Goal: Task Accomplishment & Management: Manage account settings

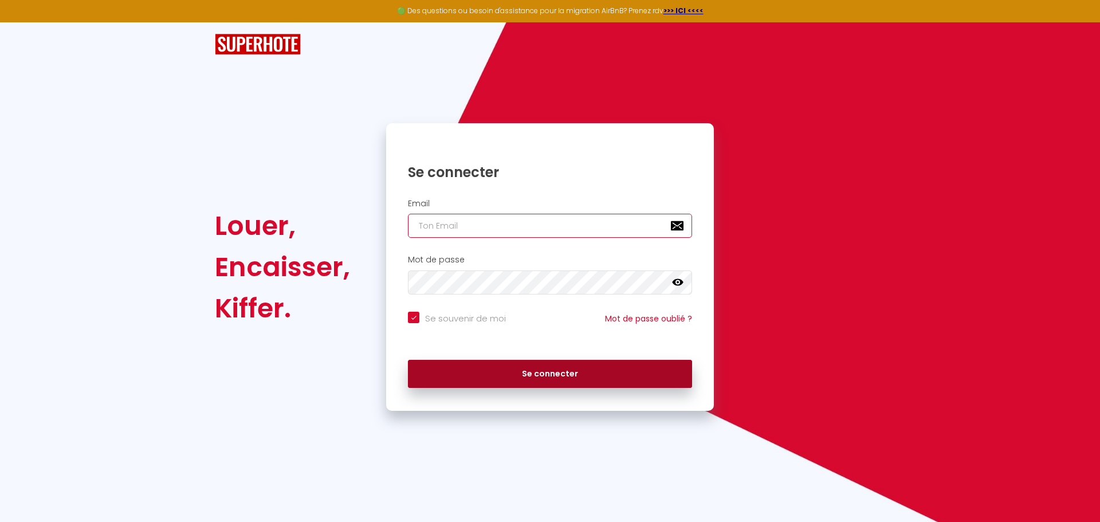
type input "[EMAIL_ADDRESS][DOMAIN_NAME]"
click at [563, 376] on button "Se connecter" at bounding box center [550, 374] width 284 height 29
checkbox input "true"
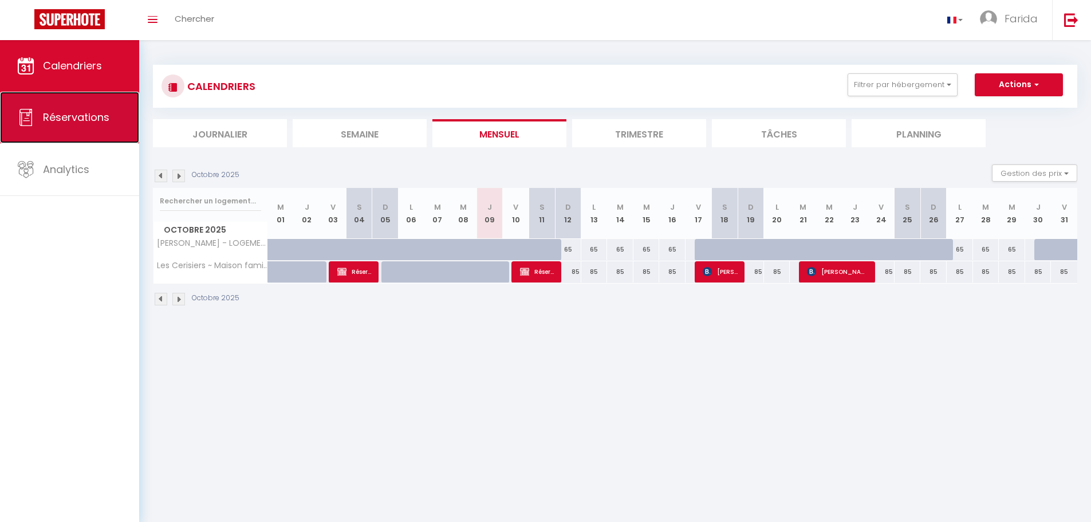
click at [68, 120] on span "Réservations" at bounding box center [76, 117] width 66 height 14
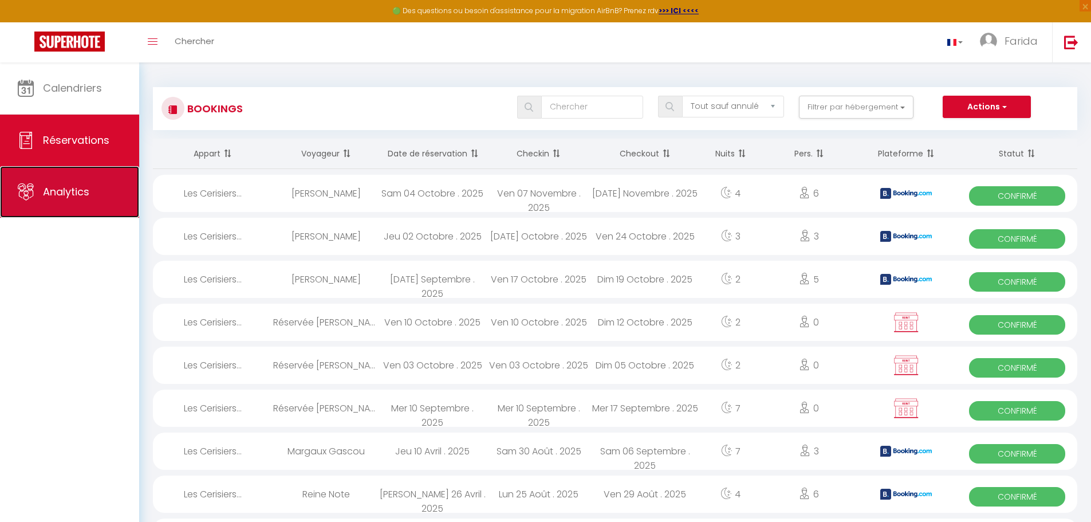
click at [97, 193] on link "Analytics" at bounding box center [69, 192] width 139 height 52
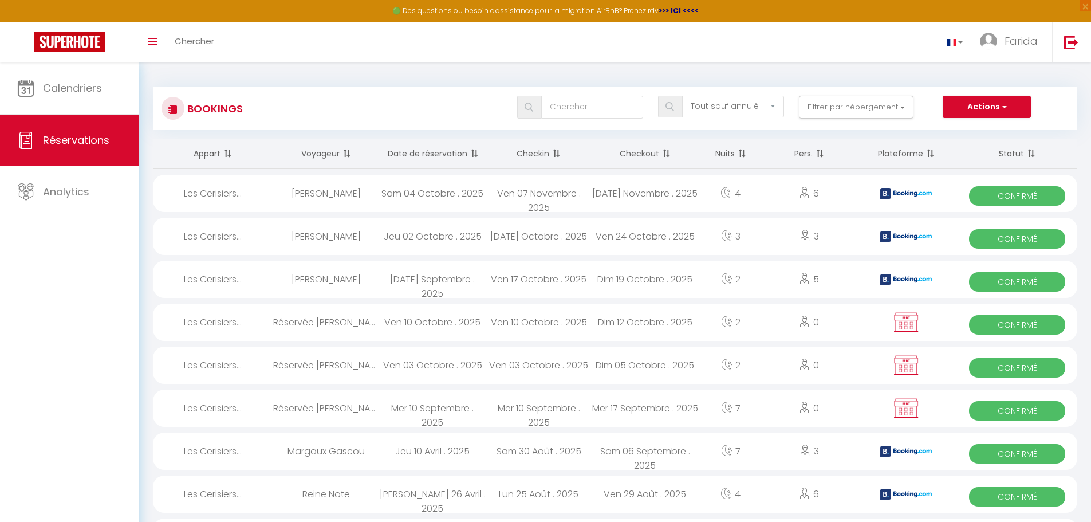
select select "2025"
select select "10"
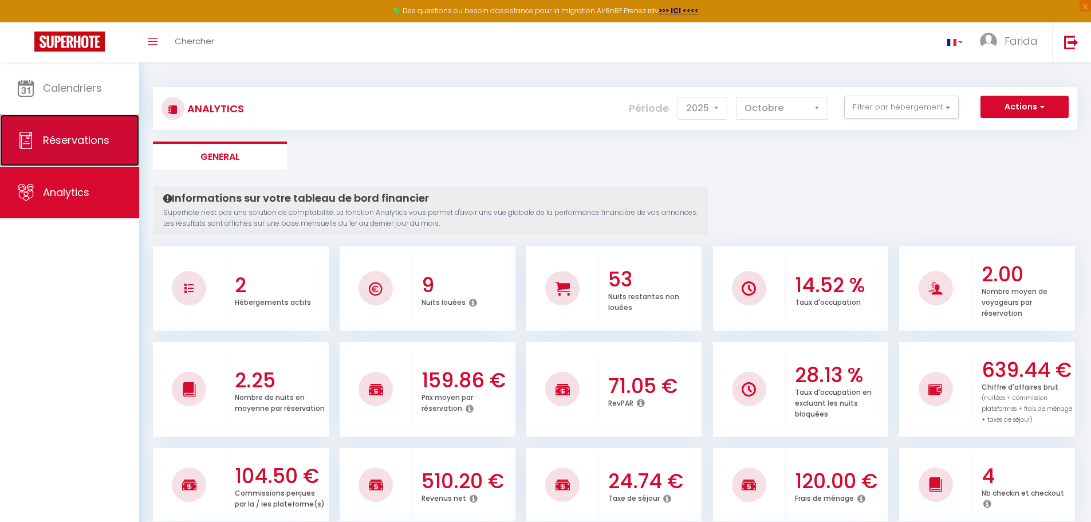
click at [64, 128] on link "Réservations" at bounding box center [69, 141] width 139 height 52
select select "not_cancelled"
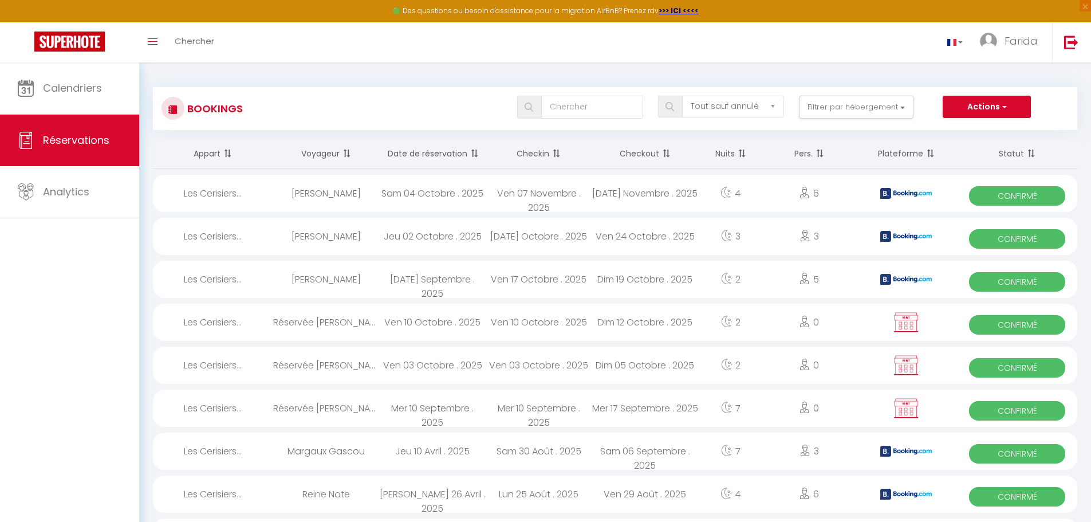
click at [676, 192] on div "Mar 11 Novembre . 2025" at bounding box center [645, 193] width 107 height 37
select select "OK"
select select "KO"
select select "0"
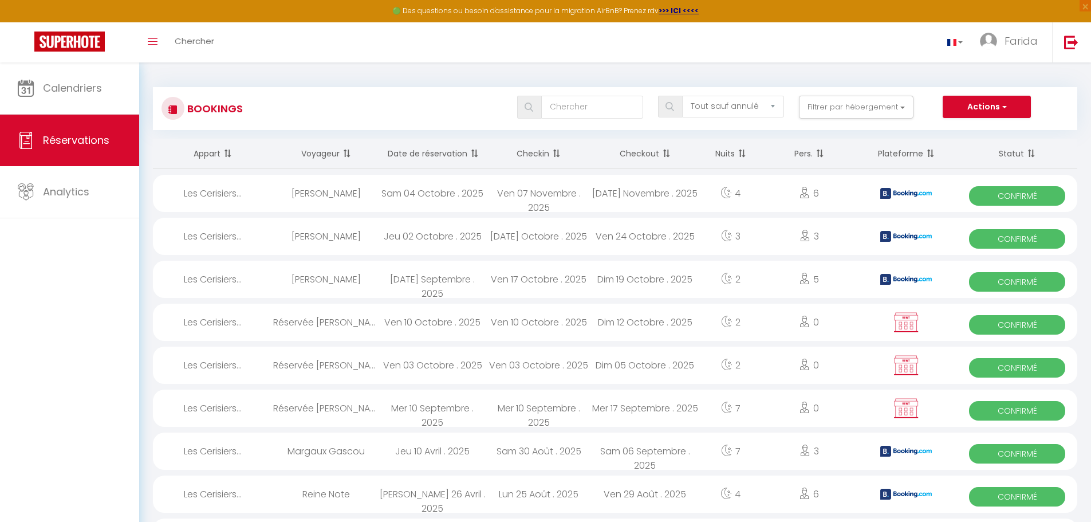
select select "1"
select select
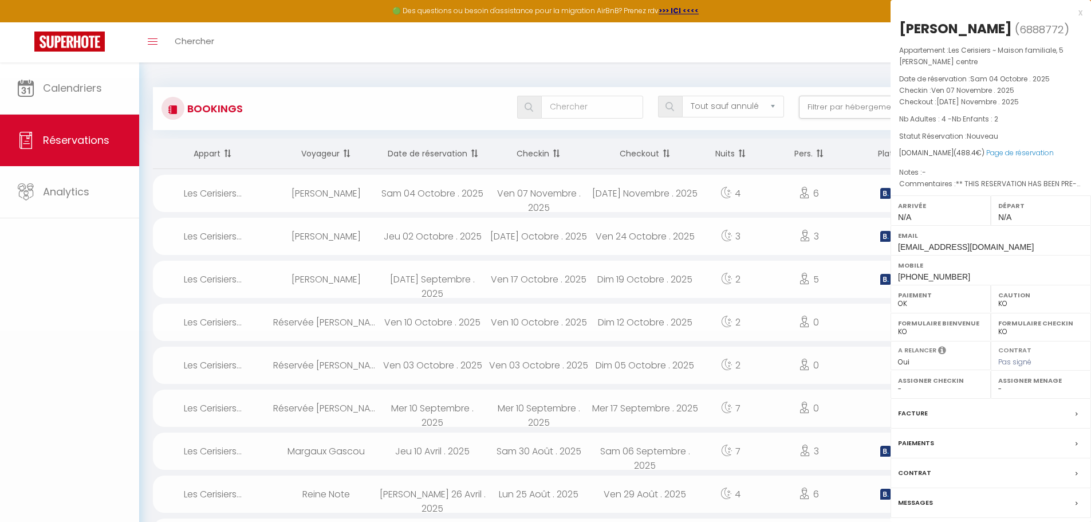
select select "51835"
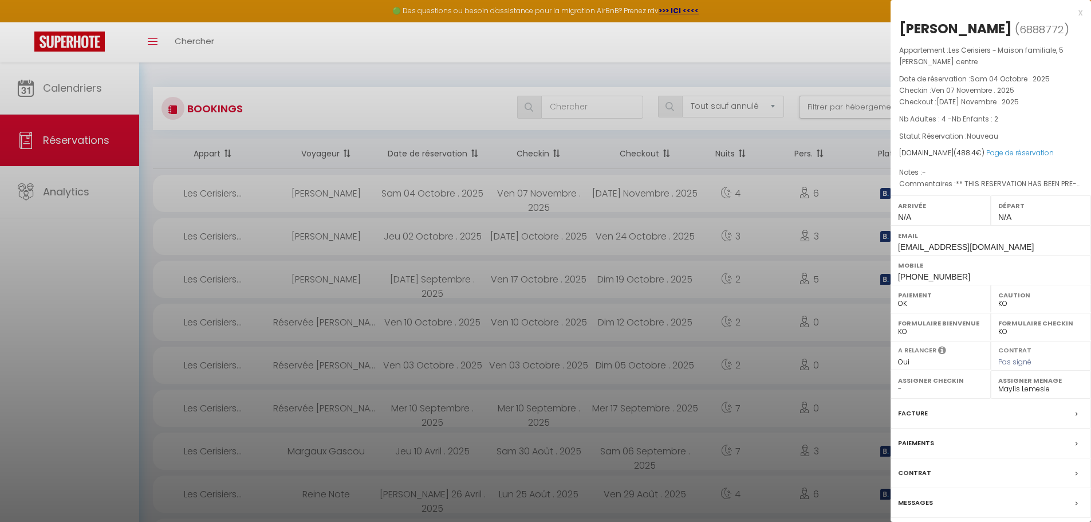
click at [653, 236] on div at bounding box center [545, 261] width 1091 height 522
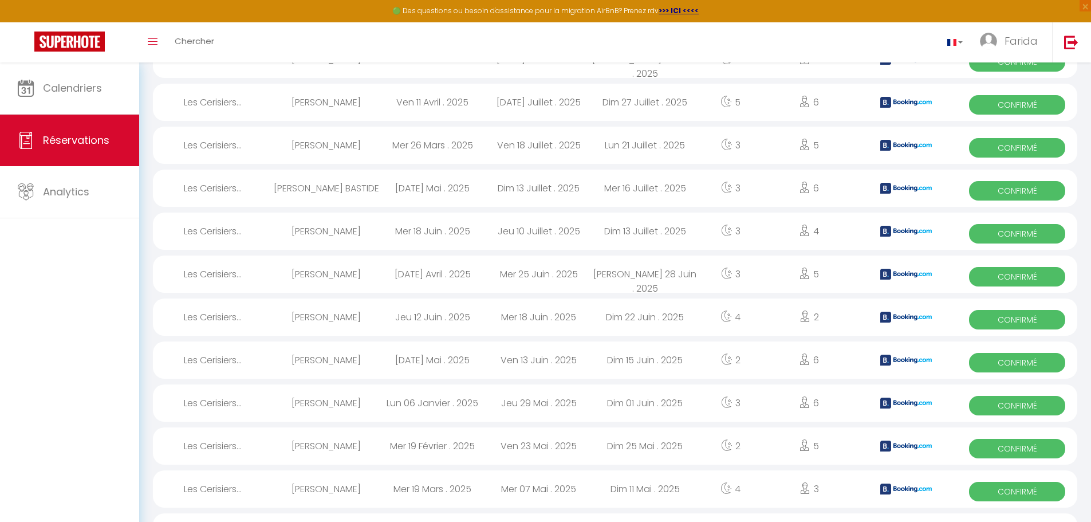
scroll to position [745, 0]
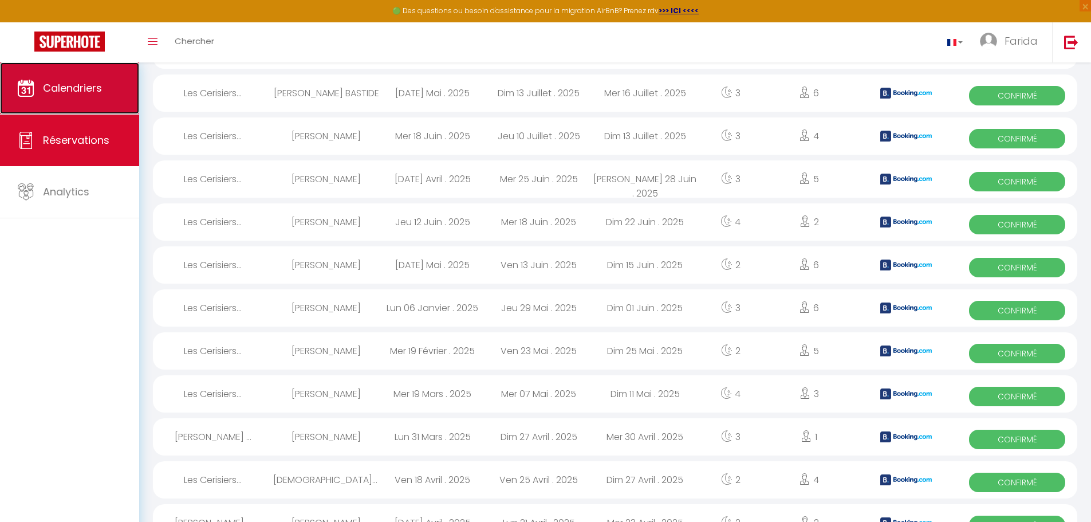
click at [86, 100] on link "Calendriers" at bounding box center [69, 88] width 139 height 52
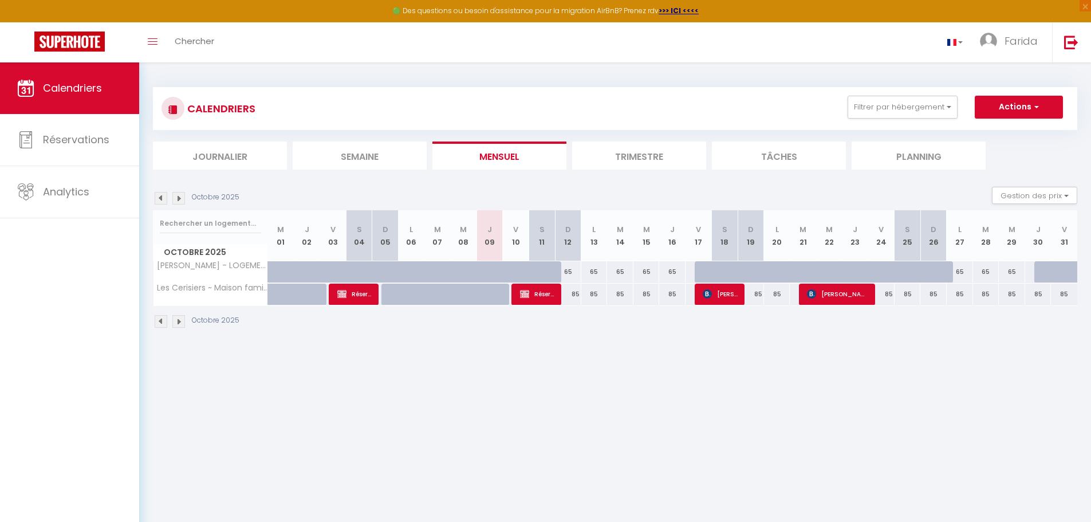
click at [661, 153] on li "Trimestre" at bounding box center [639, 156] width 134 height 28
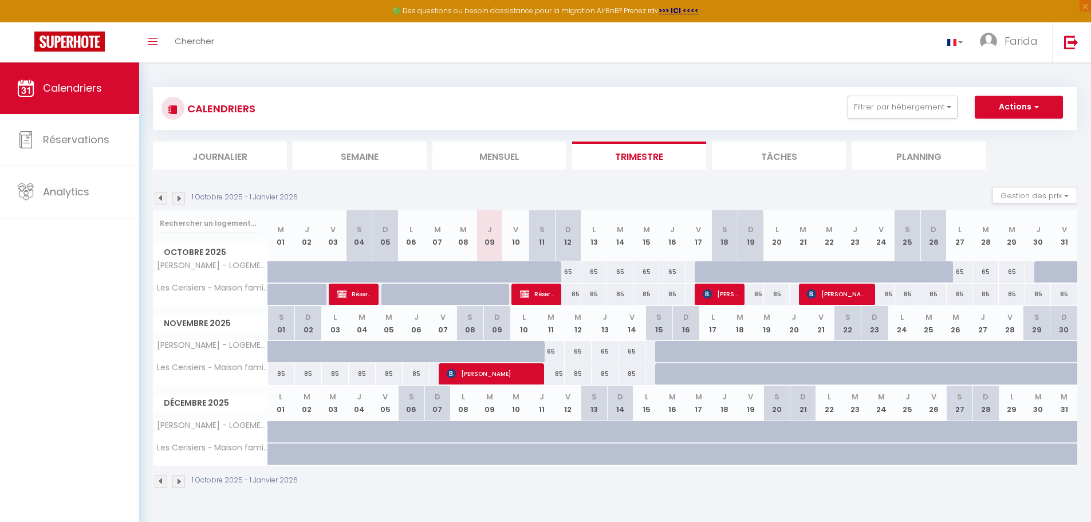
click at [558, 296] on div "85" at bounding box center [568, 294] width 26 height 21
type input "85"
type input "Dim 12 Octobre 2025"
type input "Lun 13 Octobre 2025"
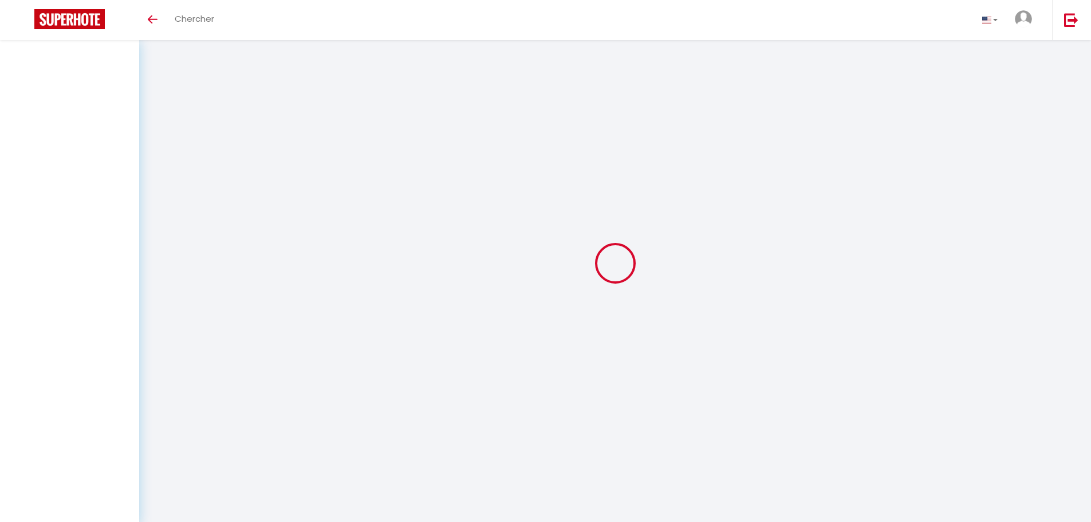
select select
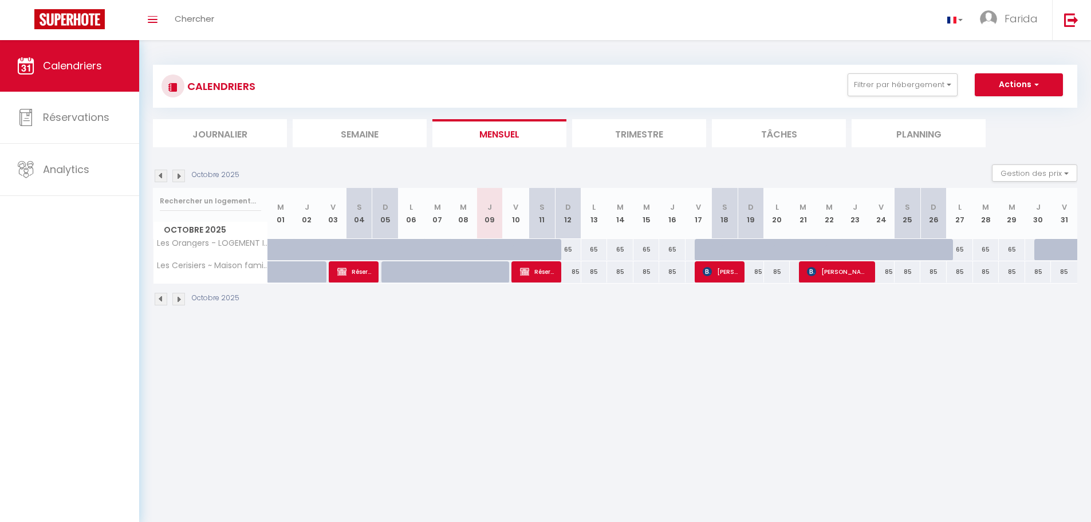
select select
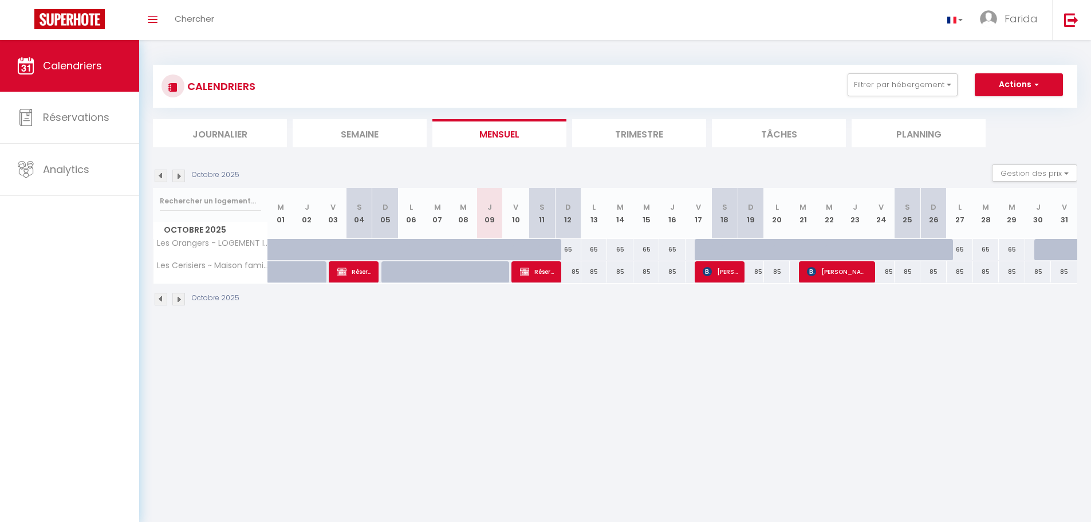
select select
click at [346, 275] on img at bounding box center [341, 271] width 9 height 9
select select "OK"
select select "KO"
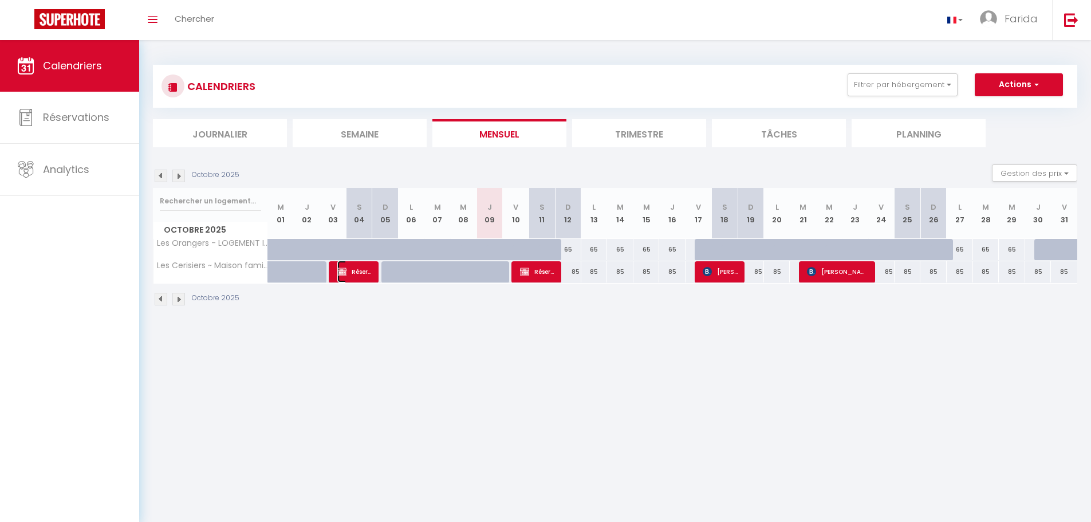
select select "0"
select select "1"
select select
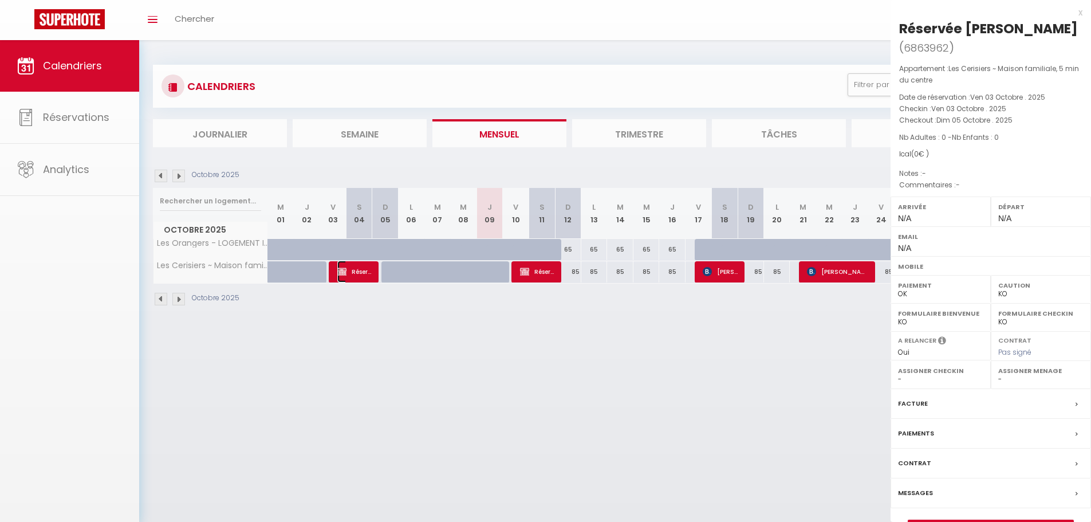
select select "51835"
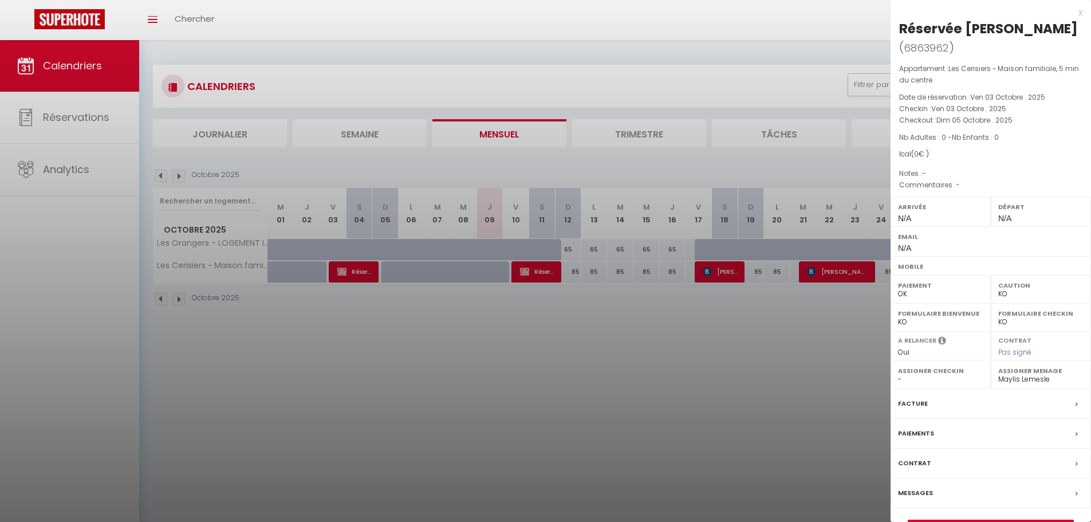
click at [1086, 11] on div "x Réservée [PERSON_NAME] ( 6863962 ) Appartement : Les Cerisiers ~ Maison famil…" at bounding box center [991, 276] width 201 height 553
click at [1079, 11] on div "x" at bounding box center [987, 13] width 192 height 14
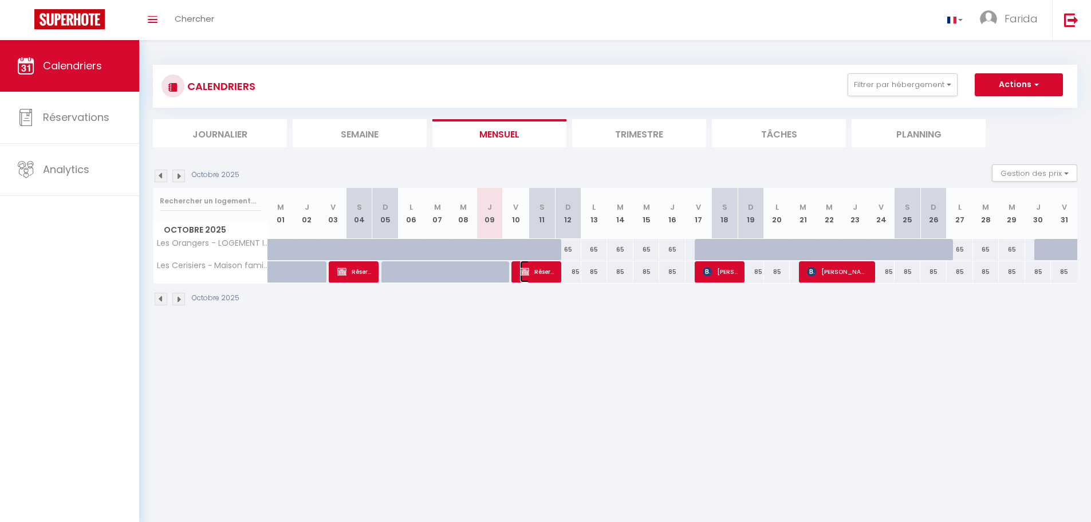
click at [552, 273] on span "Réservée [PERSON_NAME]" at bounding box center [537, 272] width 35 height 22
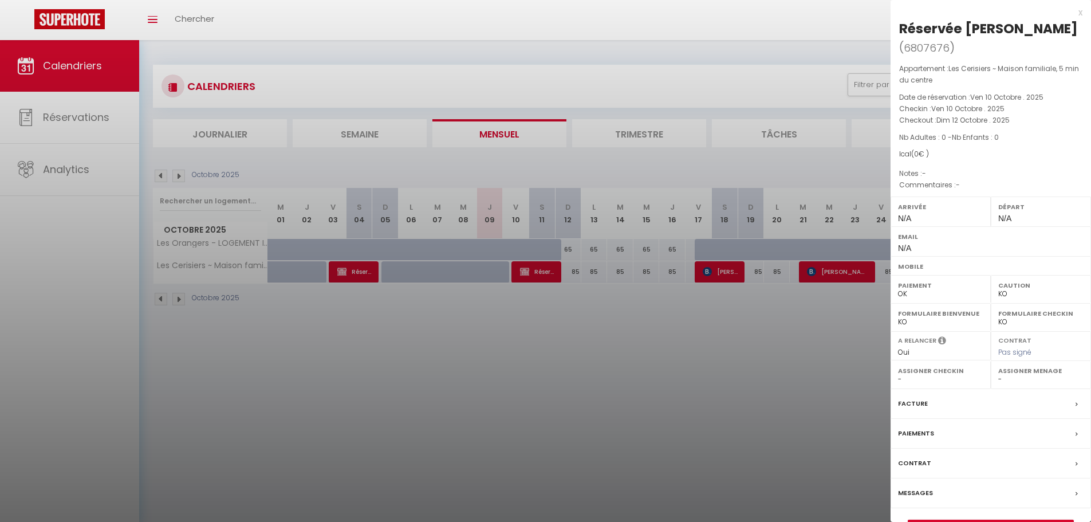
click at [1082, 11] on div "x" at bounding box center [987, 13] width 192 height 14
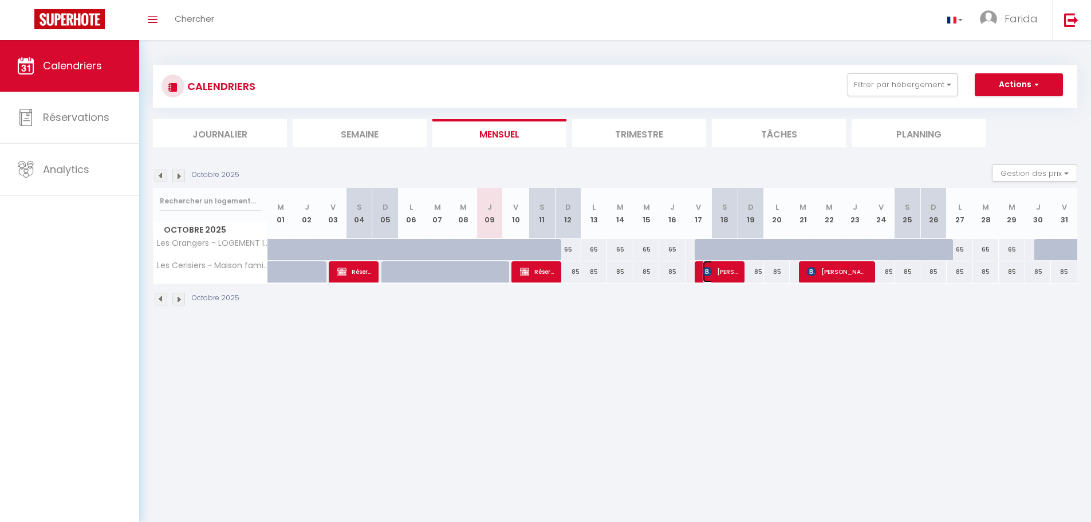
click at [718, 273] on span "[PERSON_NAME]" at bounding box center [720, 272] width 35 height 22
select select "51835"
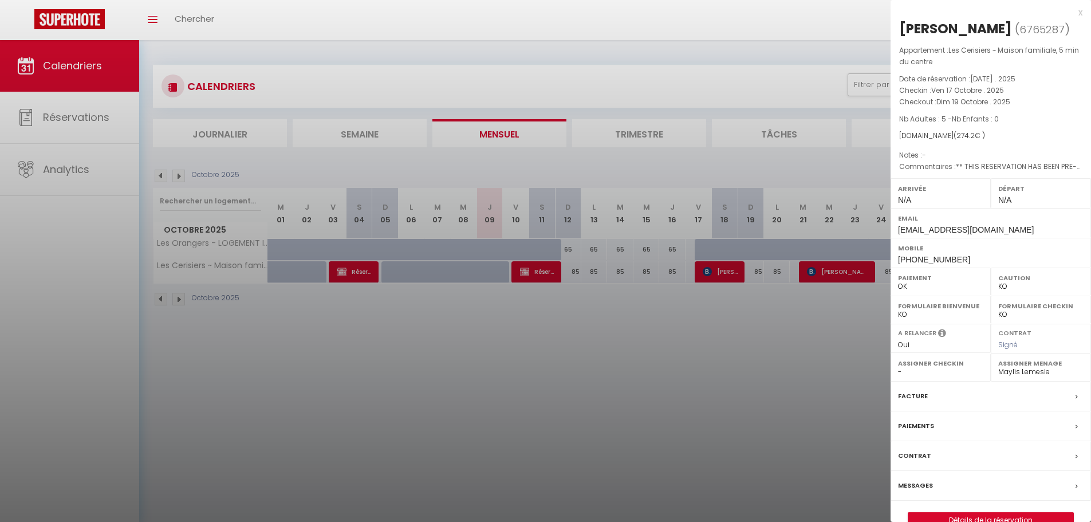
click at [1079, 14] on div "x" at bounding box center [987, 13] width 192 height 14
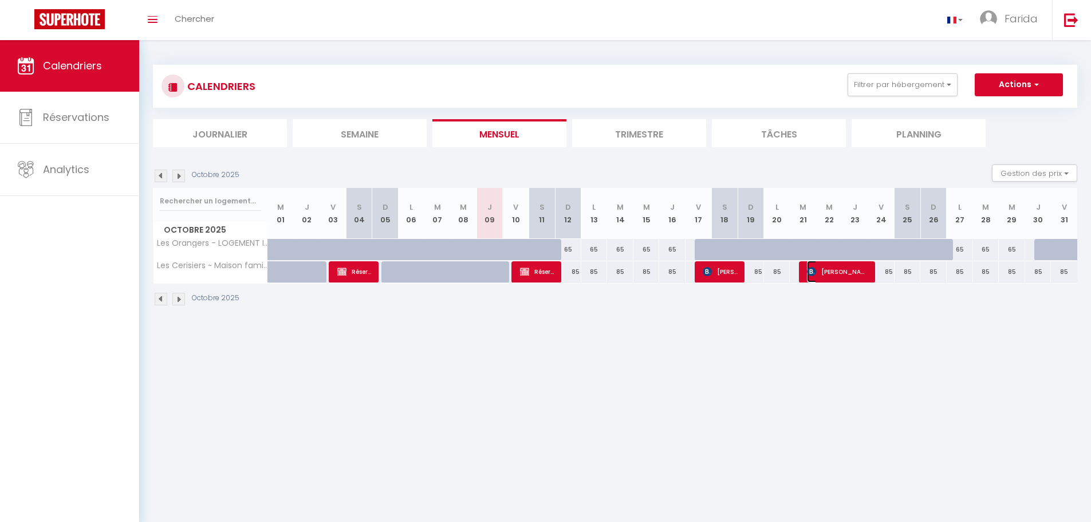
click at [840, 270] on span "[PERSON_NAME]" at bounding box center [837, 272] width 61 height 22
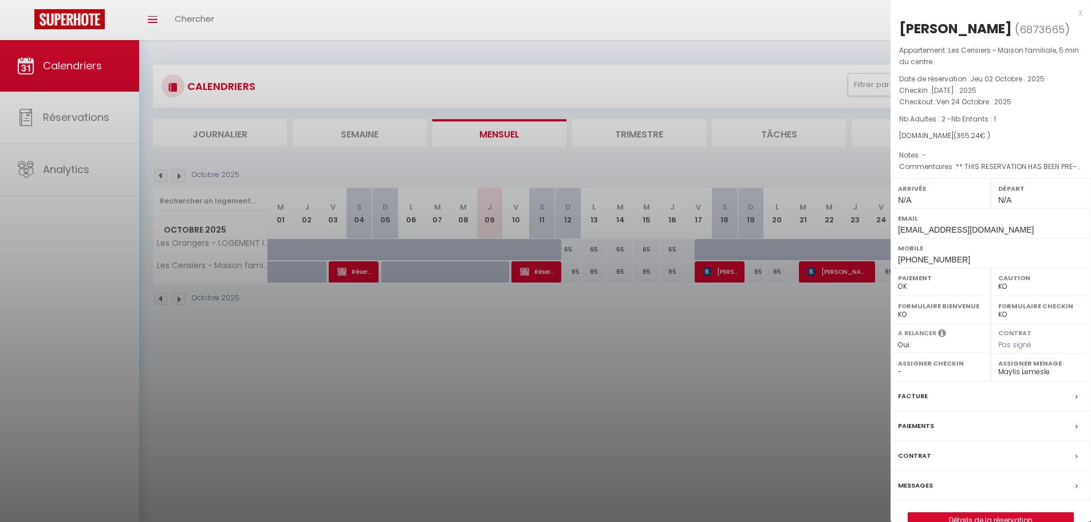
click at [728, 279] on div at bounding box center [545, 261] width 1091 height 522
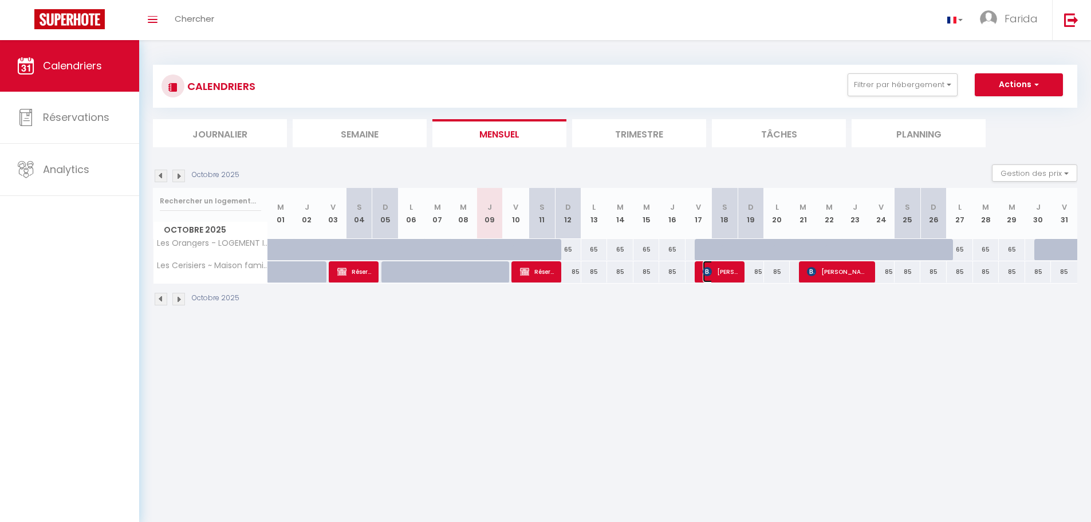
click at [729, 276] on span "[PERSON_NAME]" at bounding box center [720, 272] width 35 height 22
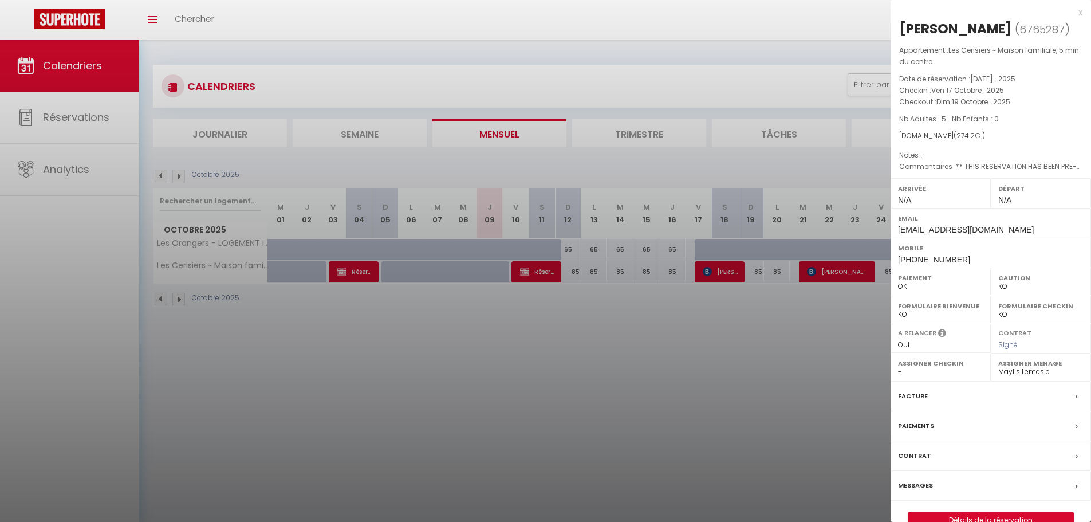
click at [1078, 14] on div "x" at bounding box center [987, 13] width 192 height 14
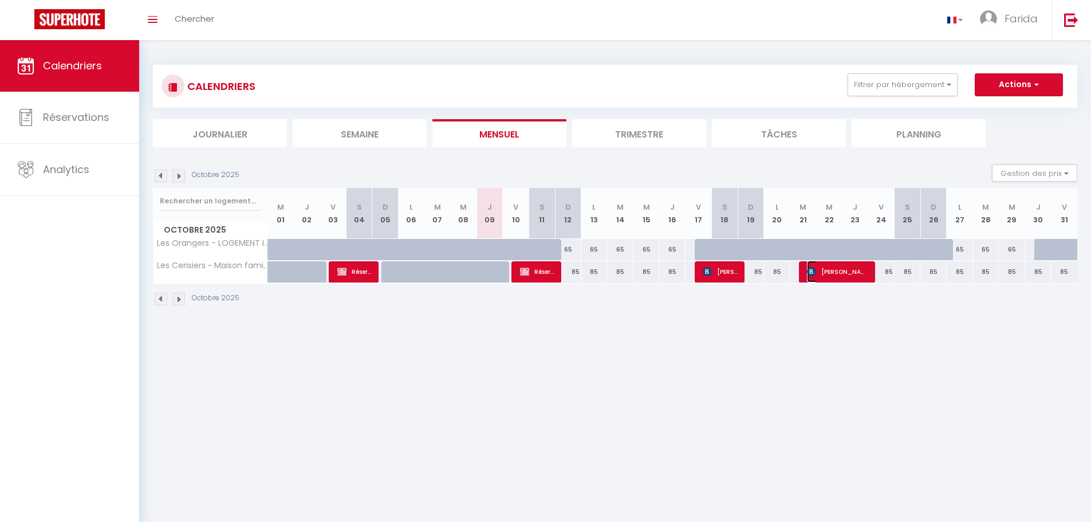
click at [852, 280] on span "[PERSON_NAME]" at bounding box center [837, 272] width 61 height 22
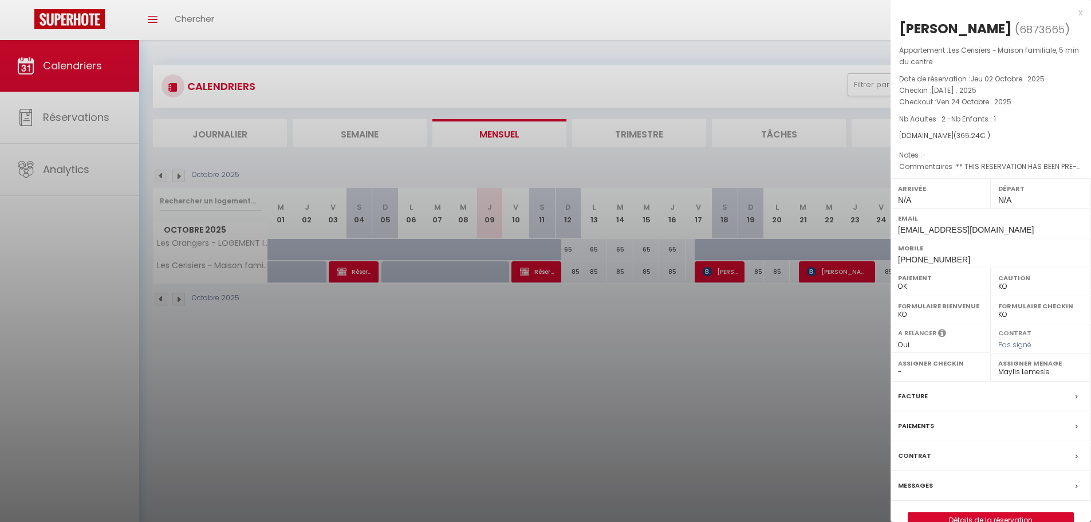
click at [1082, 10] on div "x" at bounding box center [987, 13] width 192 height 14
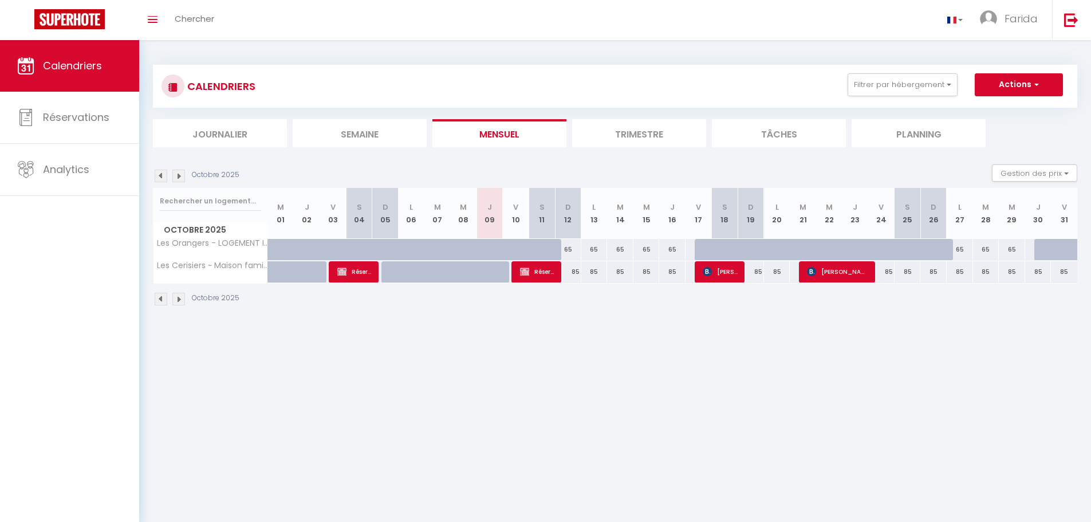
click at [644, 139] on li "Trimestre" at bounding box center [639, 133] width 134 height 28
